Goal: Find specific page/section: Find specific page/section

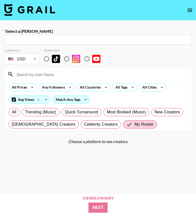
click at [189, 10] on icon "open drawer" at bounding box center [190, 10] width 5 height 3
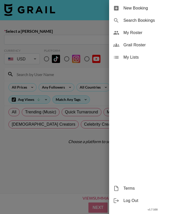
click at [130, 34] on span "My Roster" at bounding box center [158, 33] width 69 height 6
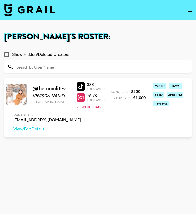
click at [110, 45] on div "[PERSON_NAME] 's Roster: Show Hidden/Deleted Creators @ themomlifevlogs [PERSON…" at bounding box center [98, 125] width 196 height 185
